Goal: Task Accomplishment & Management: Use online tool/utility

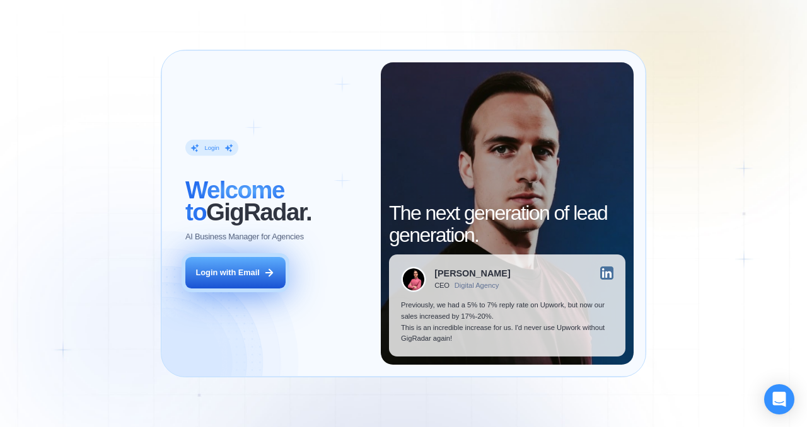
click at [267, 283] on button "Login with Email" at bounding box center [235, 273] width 100 height 32
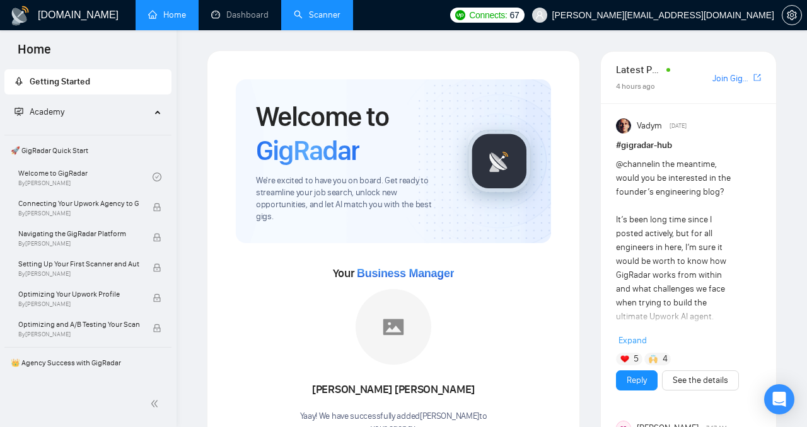
click at [312, 20] on link "Scanner" at bounding box center [317, 14] width 47 height 11
